Goal: Check status: Check status

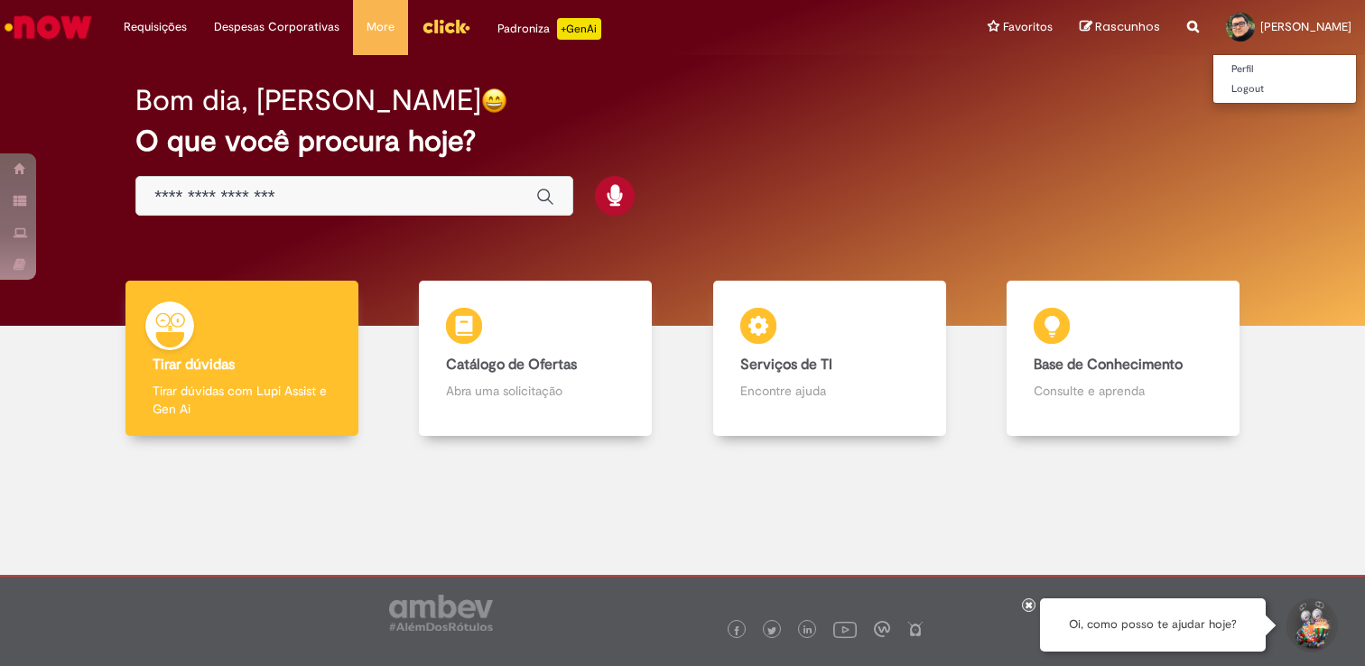
click at [1260, 27] on span "[PERSON_NAME]" at bounding box center [1305, 26] width 91 height 15
click at [1226, 27] on div at bounding box center [1240, 27] width 29 height 29
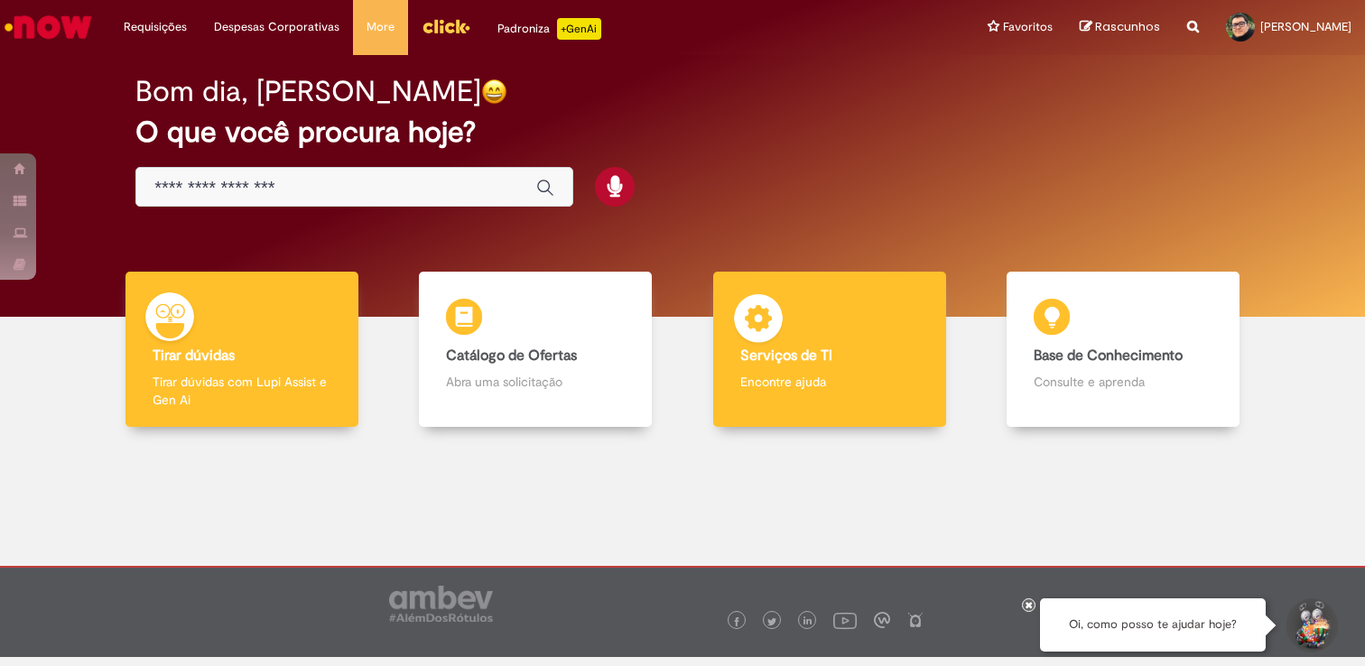
scroll to position [10, 0]
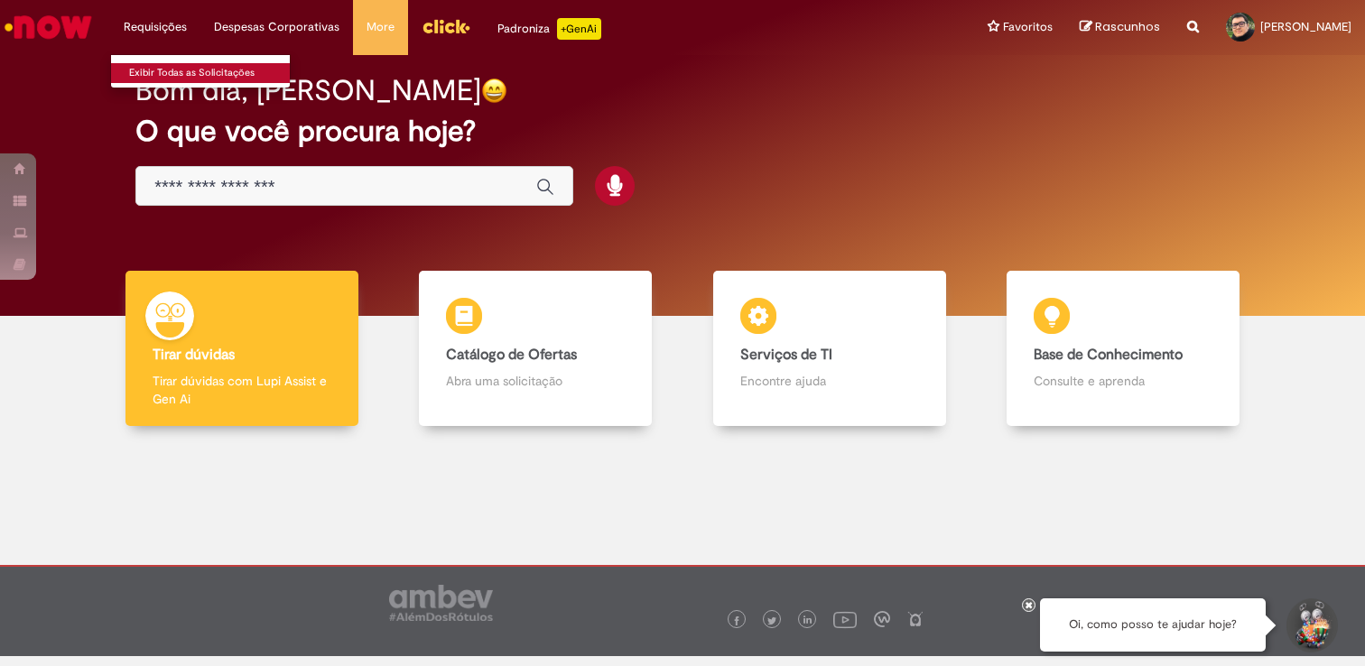
click at [182, 73] on link "Exibir Todas as Solicitações" at bounding box center [210, 73] width 199 height 20
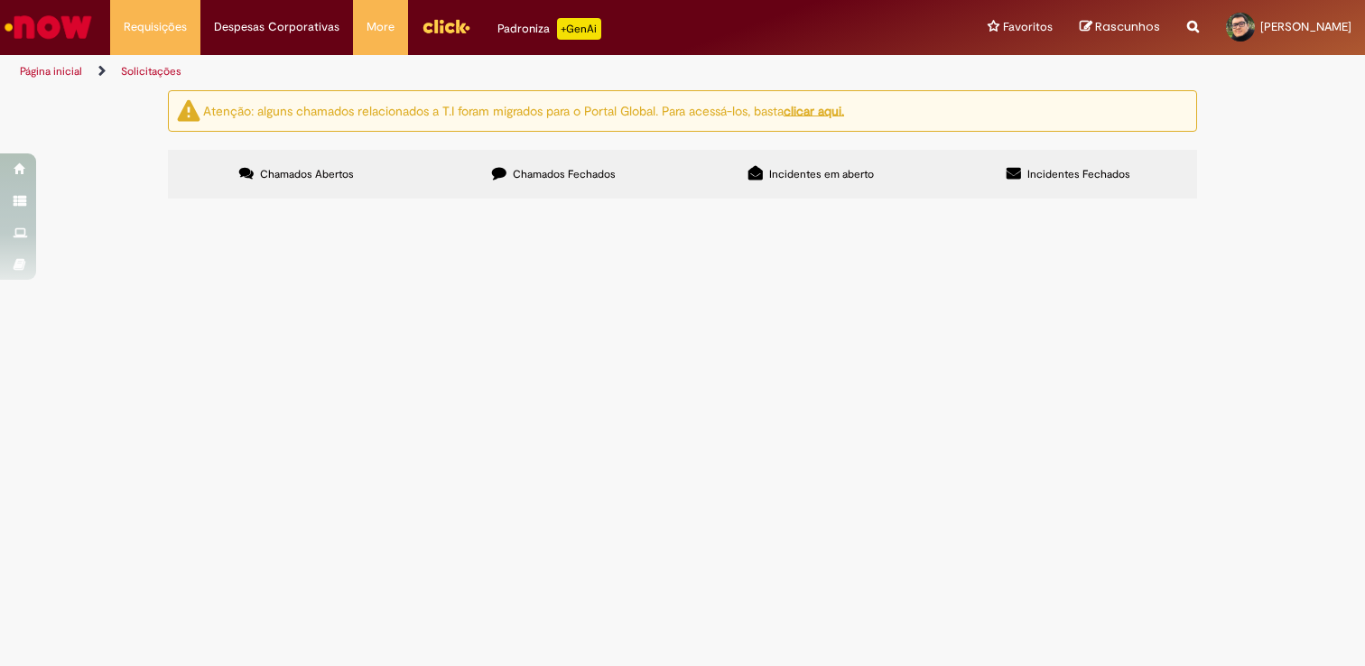
click at [598, 171] on span "Chamados Fechados" at bounding box center [564, 174] width 103 height 14
click at [827, 176] on span "Incidentes em aberto" at bounding box center [821, 174] width 105 height 14
click at [1064, 177] on span "Incidentes Fechados" at bounding box center [1078, 174] width 103 height 14
click at [465, 169] on label "Chamados Fechados" at bounding box center [553, 174] width 257 height 49
click at [334, 171] on span "Chamados Abertos" at bounding box center [307, 174] width 94 height 14
